Goal: Task Accomplishment & Management: Manage account settings

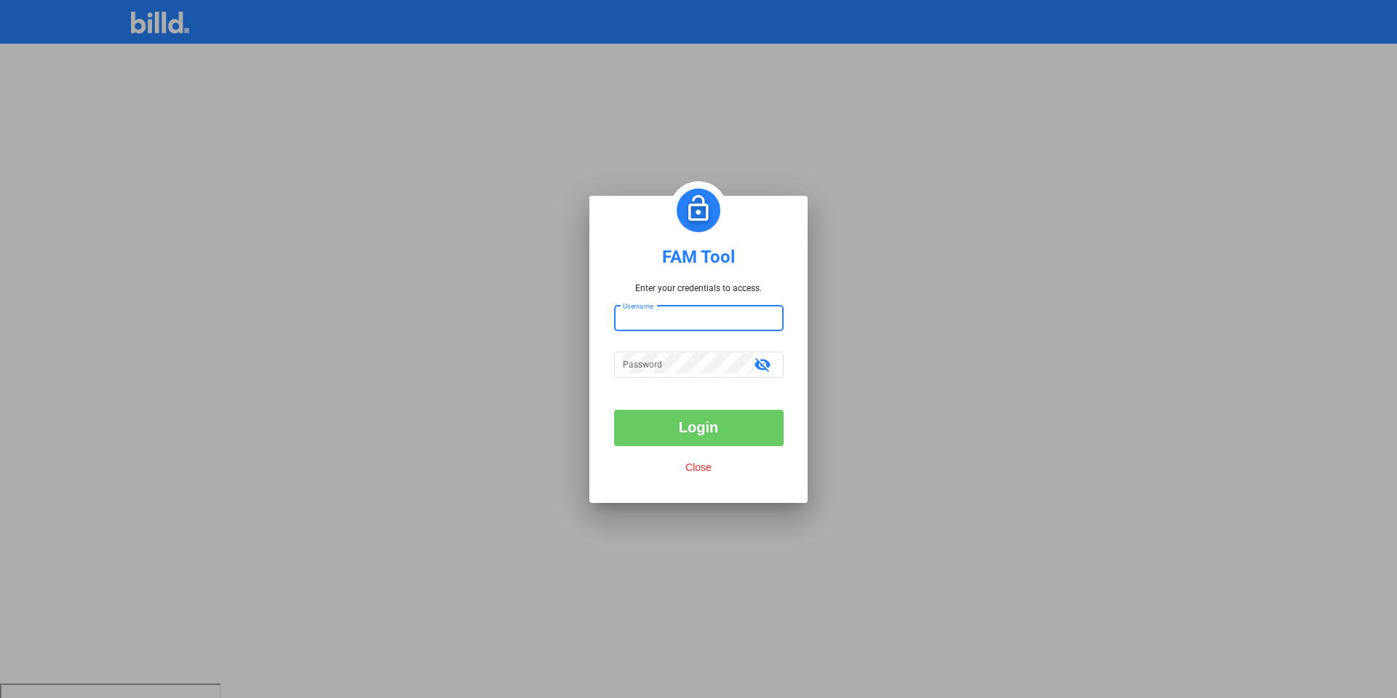
type input "[EMAIL_ADDRESS][DOMAIN_NAME]"
click at [719, 425] on button "Login" at bounding box center [698, 428] width 169 height 36
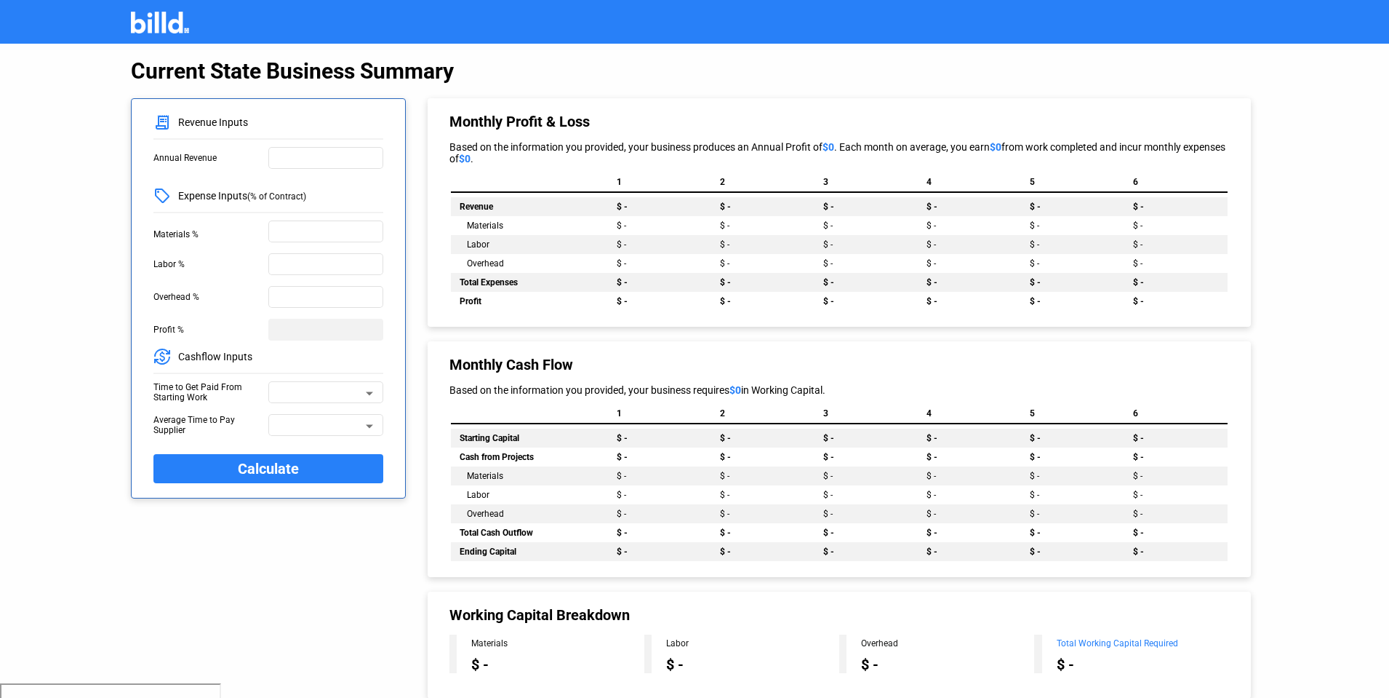
drag, startPoint x: 834, startPoint y: 95, endPoint x: 820, endPoint y: 123, distance: 30.9
drag, startPoint x: 327, startPoint y: 215, endPoint x: 168, endPoint y: 59, distance: 222.2
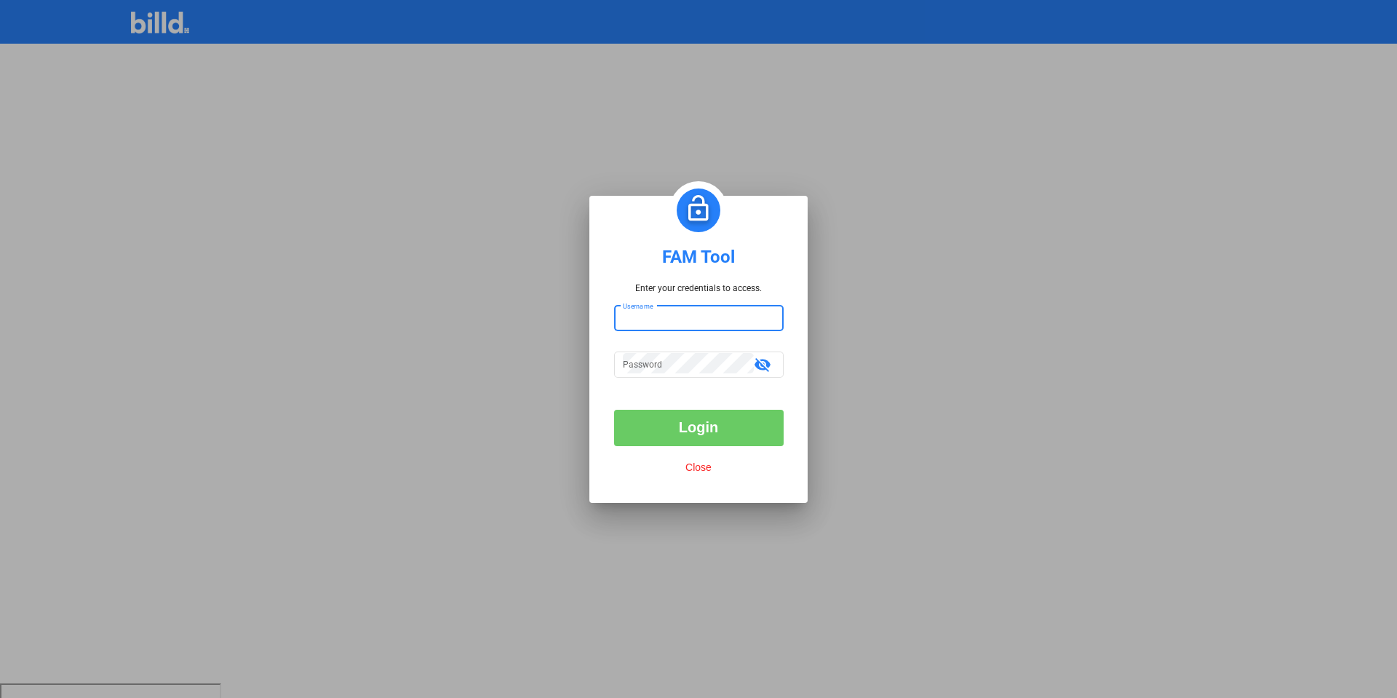
type input "[EMAIL_ADDRESS][DOMAIN_NAME]"
click at [658, 378] on mat-form-field "Password visibility_off" at bounding box center [698, 364] width 169 height 32
click at [679, 316] on input "[EMAIL_ADDRESS][DOMAIN_NAME]" at bounding box center [690, 316] width 135 height 20
click at [679, 316] on input "[EMAIL_ADDRESS][DOMAIN_NAME]" at bounding box center [699, 316] width 152 height 20
click at [762, 364] on mat-icon "visibility_off" at bounding box center [762, 363] width 17 height 17
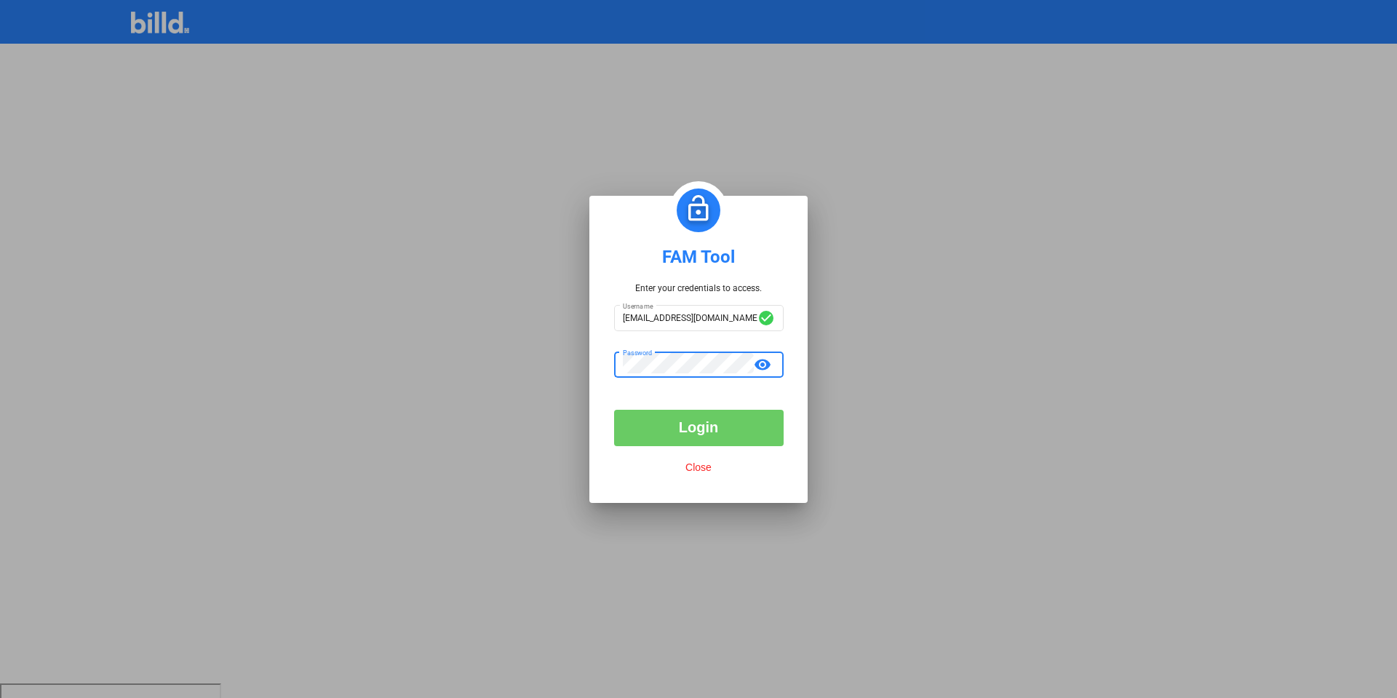
click at [368, 489] on div at bounding box center [698, 349] width 1397 height 698
click at [559, 399] on div at bounding box center [698, 349] width 1397 height 698
click at [548, 416] on div at bounding box center [698, 349] width 1397 height 698
click at [662, 425] on button "Login" at bounding box center [698, 428] width 169 height 36
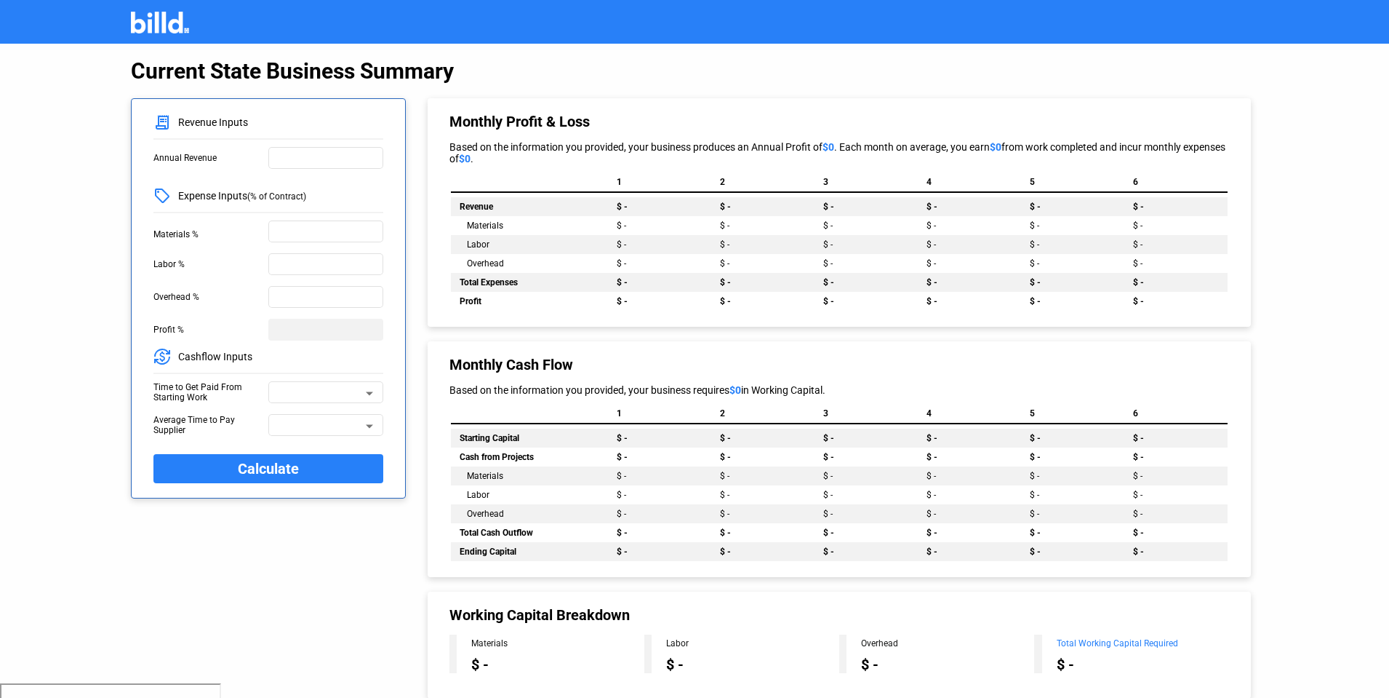
drag, startPoint x: 618, startPoint y: 185, endPoint x: 620, endPoint y: 175, distance: 9.6
click at [618, 184] on th "1" at bounding box center [659, 182] width 103 height 10
click at [765, 4] on mat-toolbar at bounding box center [694, 22] width 1389 height 44
